Goal: Communication & Community: Share content

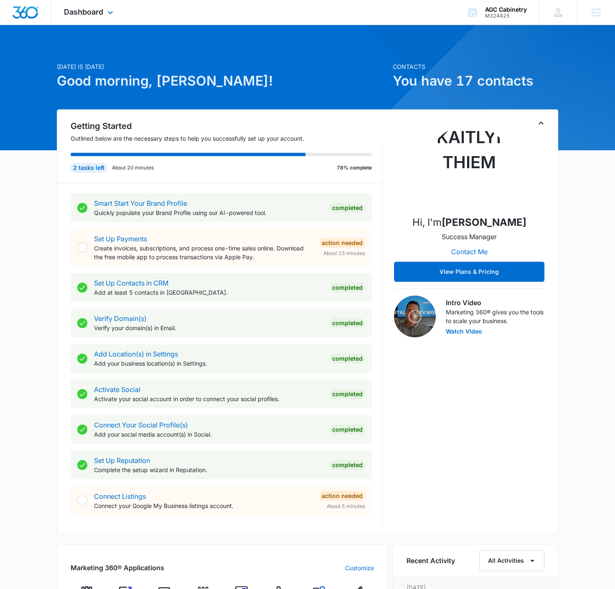
click at [84, 16] on div "Dashboard Apps Reputation Websites Forms CRM Email Social Content Ads Intellige…" at bounding box center [89, 12] width 76 height 25
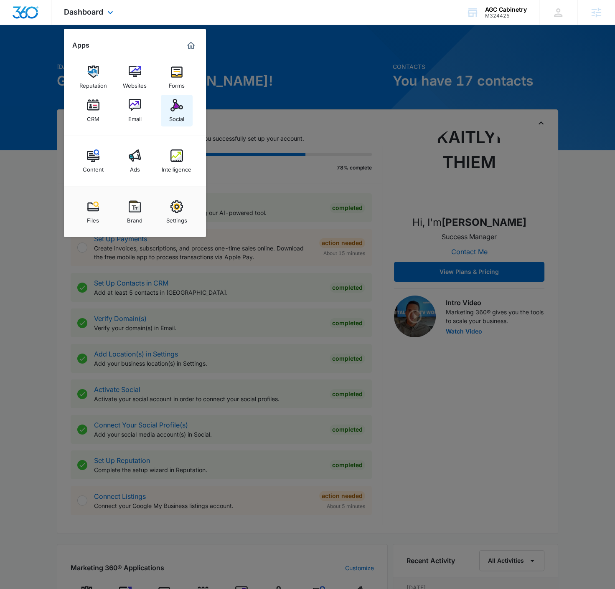
click at [179, 100] on img at bounding box center [176, 105] width 13 height 13
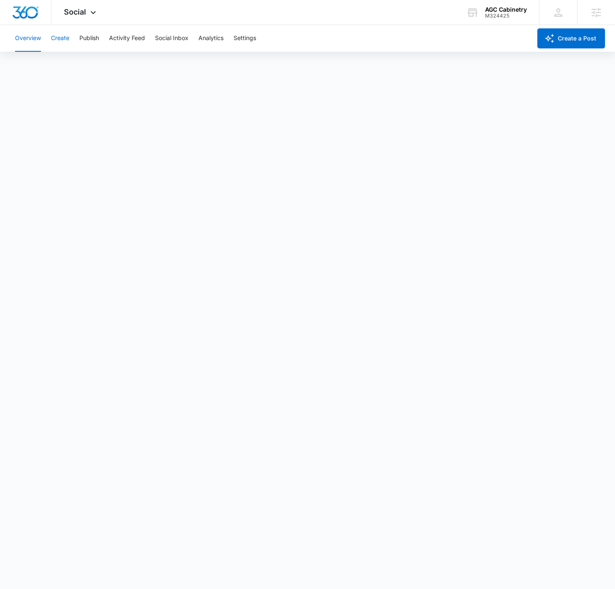
click at [61, 47] on button "Create" at bounding box center [60, 38] width 18 height 27
click at [89, 64] on button "Approvals" at bounding box center [82, 63] width 28 height 23
click at [90, 40] on button "Publish" at bounding box center [89, 38] width 20 height 27
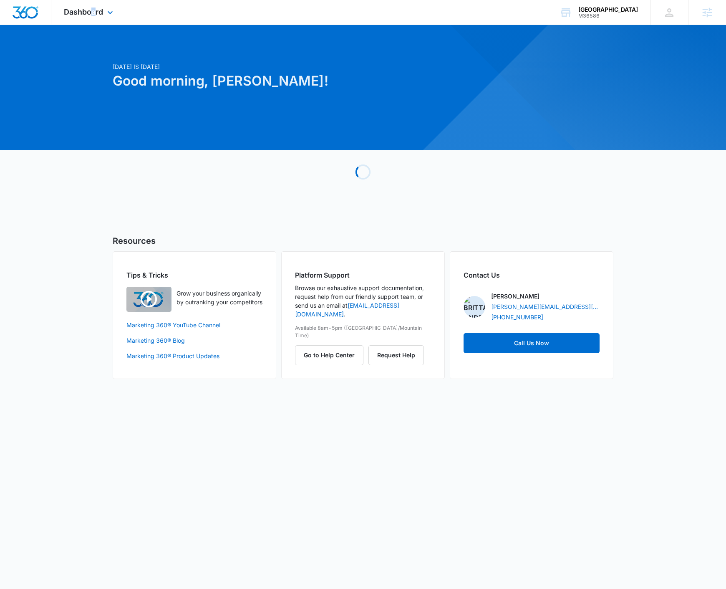
click at [93, 17] on div "Dashboard Apps Reputation Websites Forms CRM Email Social Shop Content Ads Inte…" at bounding box center [89, 12] width 76 height 25
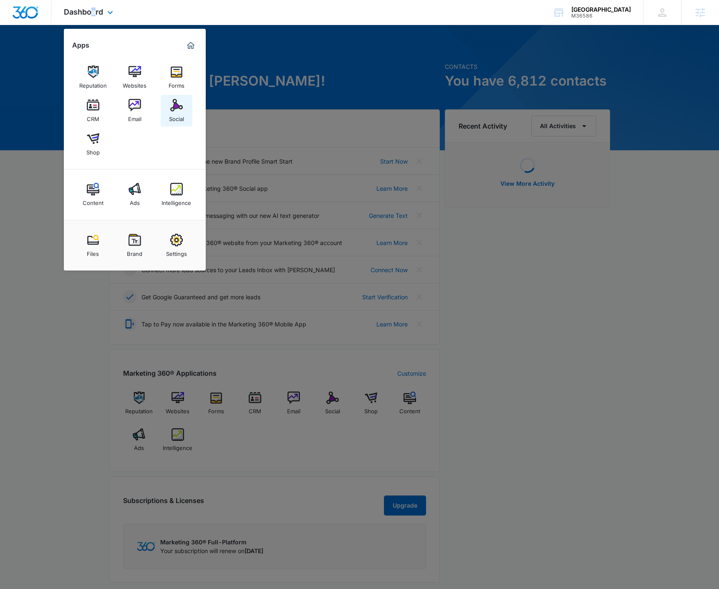
click at [171, 104] on img at bounding box center [176, 105] width 13 height 13
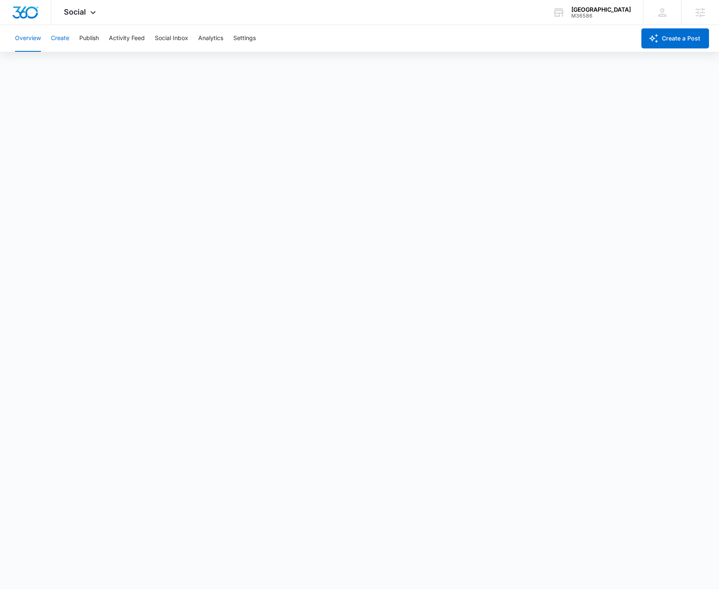
click at [68, 42] on button "Create" at bounding box center [60, 38] width 18 height 27
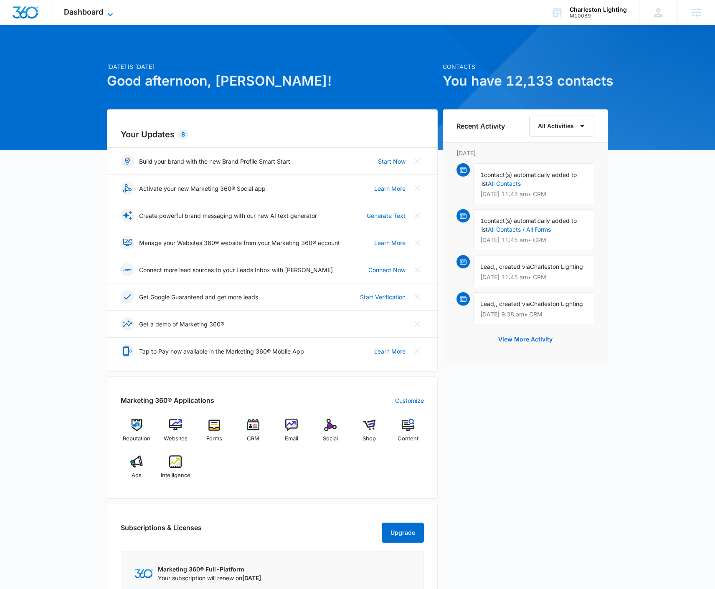
click at [102, 13] on span "Dashboard" at bounding box center [83, 12] width 39 height 9
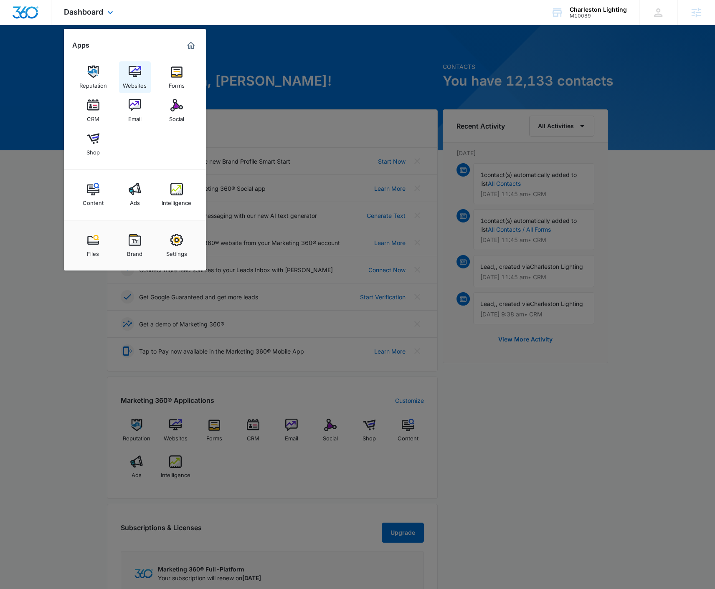
click at [131, 67] on img at bounding box center [135, 72] width 13 height 13
